Goal: Consume media (video, audio)

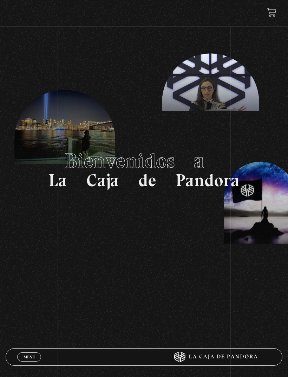
click at [28, 356] on span "Menu" at bounding box center [30, 356] width 12 height 4
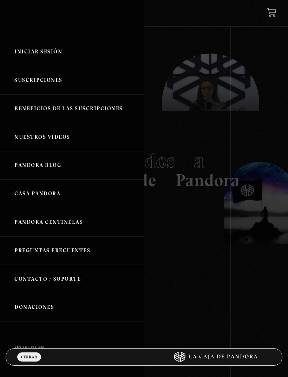
click at [46, 55] on link "Iniciar Sesión" at bounding box center [72, 52] width 144 height 28
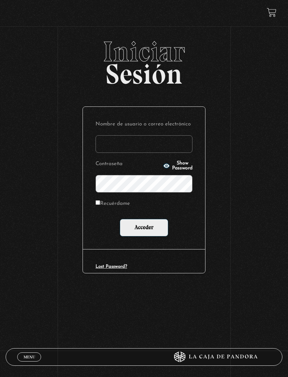
type input "maguvin2001@gmail.com"
click at [144, 228] on input "Acceder" at bounding box center [144, 228] width 48 height 18
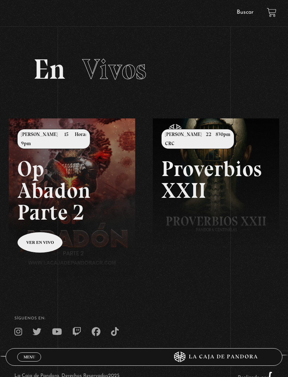
click at [23, 360] on link "Menu Cerrar" at bounding box center [29, 356] width 24 height 9
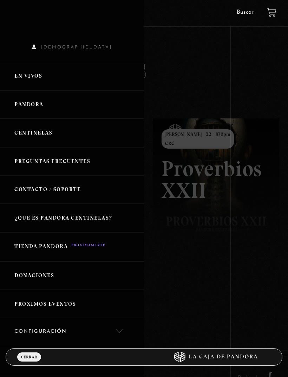
click at [42, 105] on link "Pandora" at bounding box center [72, 104] width 144 height 28
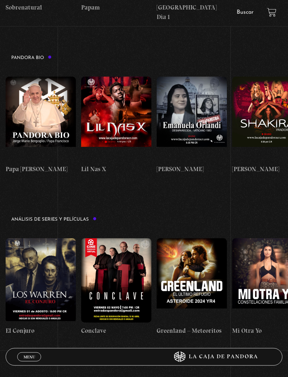
scroll to position [904, 0]
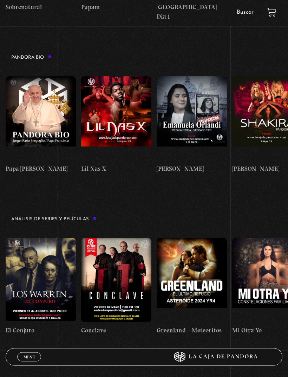
click at [33, 238] on figure at bounding box center [41, 280] width 70 height 84
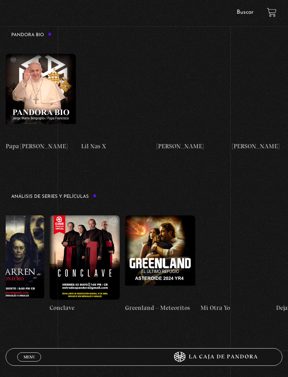
scroll to position [0, 32]
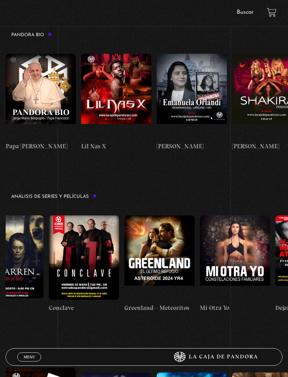
click at [93, 215] on figure at bounding box center [84, 257] width 70 height 84
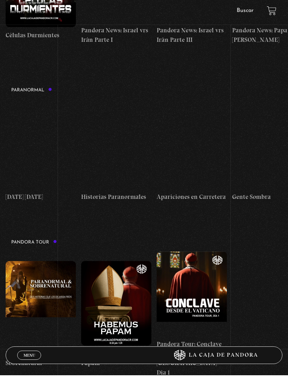
scroll to position [550, 0]
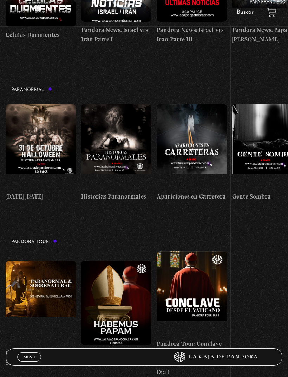
click at [112, 271] on figure at bounding box center [116, 302] width 70 height 84
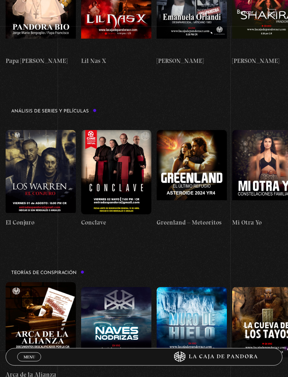
scroll to position [1034, 0]
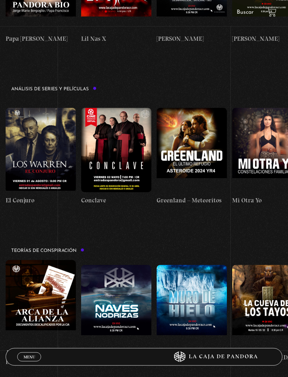
click at [27, 365] on div "Menu Cerrar" at bounding box center [86, 356] width 138 height 17
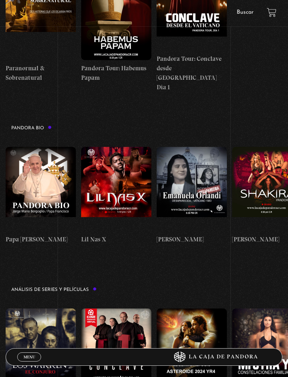
scroll to position [828, 0]
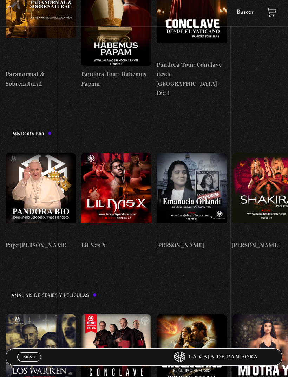
click at [31, 358] on span "Menu" at bounding box center [30, 356] width 12 height 4
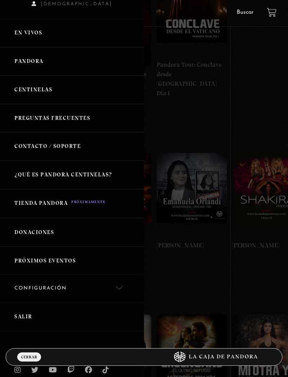
scroll to position [44, 0]
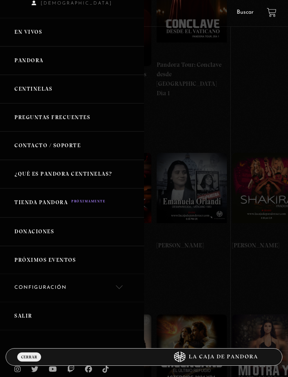
click at [52, 227] on link "Donaciones" at bounding box center [72, 231] width 144 height 28
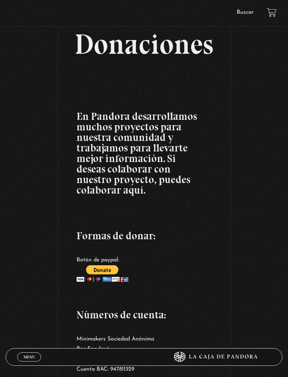
click at [28, 357] on span "Menu" at bounding box center [30, 356] width 12 height 4
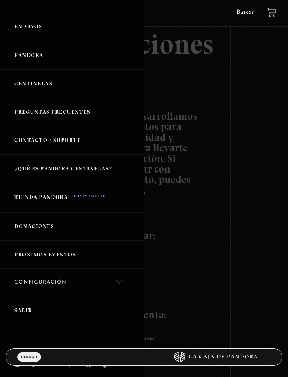
scroll to position [49, 0]
click at [28, 307] on link "Salir" at bounding box center [72, 311] width 144 height 28
